Goal: Task Accomplishment & Management: Manage account settings

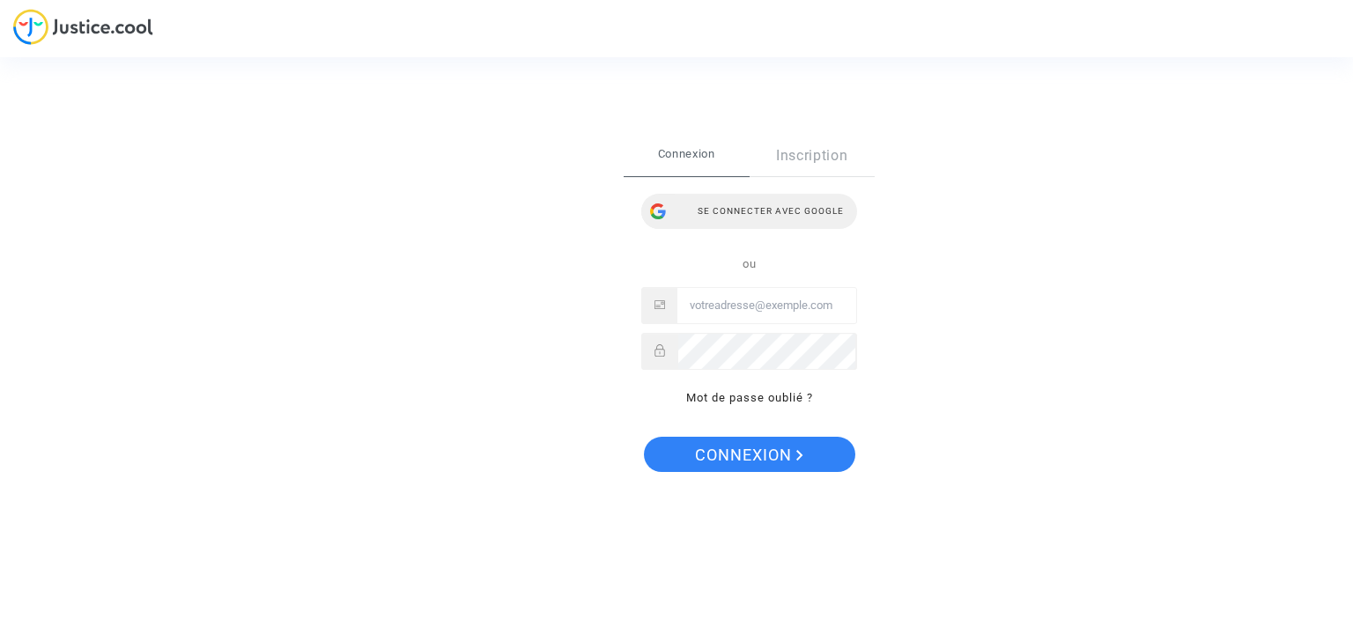
click at [774, 203] on div "Se connecter avec Google" at bounding box center [749, 211] width 216 height 35
